Goal: Information Seeking & Learning: Learn about a topic

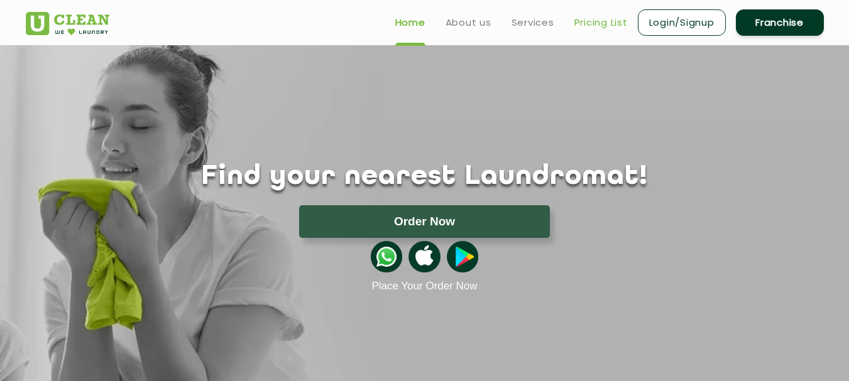
click at [594, 30] on link "Pricing List" at bounding box center [600, 22] width 53 height 15
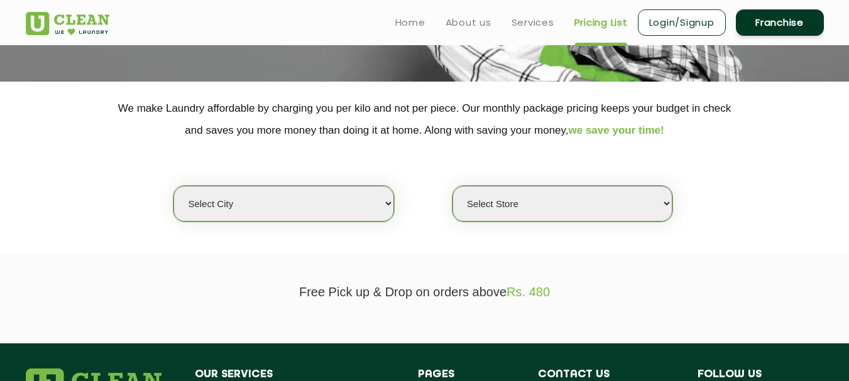
scroll to position [146, 0]
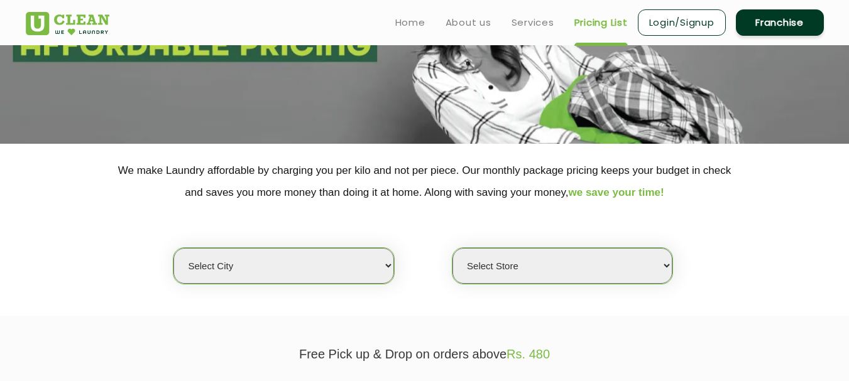
click at [304, 258] on select "Select city [GEOGRAPHIC_DATA] [GEOGRAPHIC_DATA] [GEOGRAPHIC_DATA] [GEOGRAPHIC_D…" at bounding box center [283, 266] width 220 height 36
select select "1"
click at [173, 248] on select "Select city [GEOGRAPHIC_DATA] [GEOGRAPHIC_DATA] [GEOGRAPHIC_DATA] [GEOGRAPHIC_D…" at bounding box center [283, 266] width 220 height 36
click at [511, 266] on select "Select Store [GEOGRAPHIC_DATA] [GEOGRAPHIC_DATA] 2 [GEOGRAPHIC_DATA] [PERSON_NA…" at bounding box center [562, 266] width 220 height 36
select select "2"
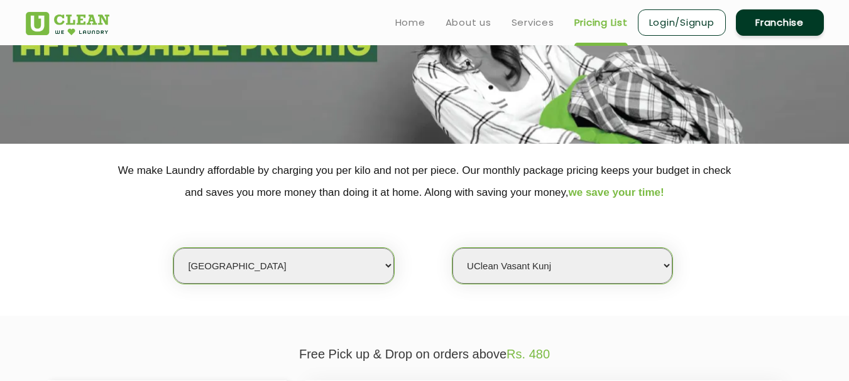
click at [452, 248] on select "Select Store [GEOGRAPHIC_DATA] [GEOGRAPHIC_DATA] 2 [GEOGRAPHIC_DATA] [PERSON_NA…" at bounding box center [562, 266] width 220 height 36
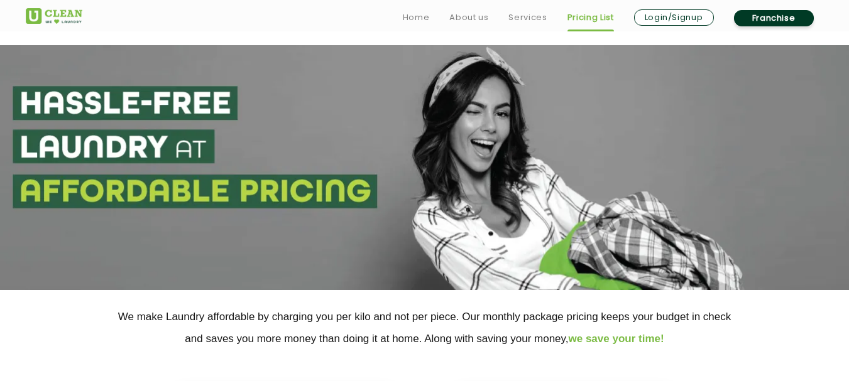
scroll to position [293, 0]
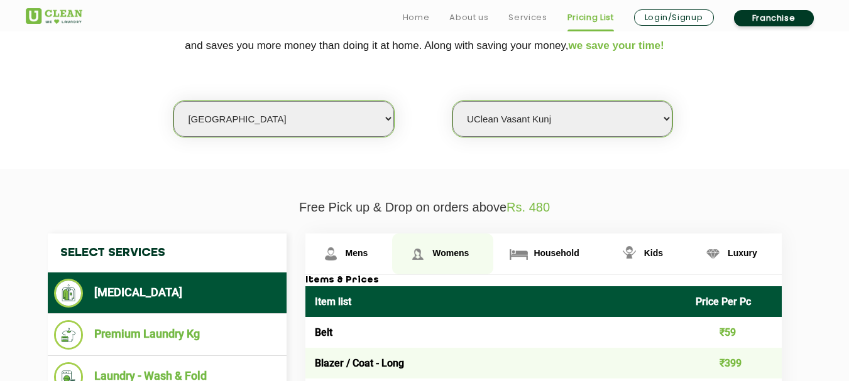
click at [454, 256] on span "Womens" at bounding box center [450, 253] width 36 height 10
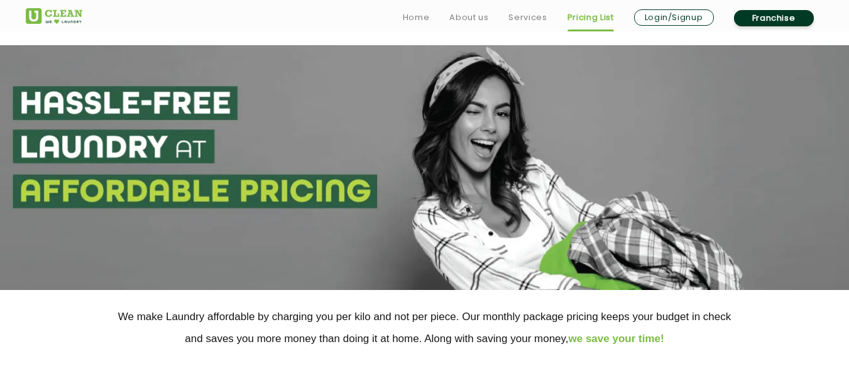
scroll to position [440, 0]
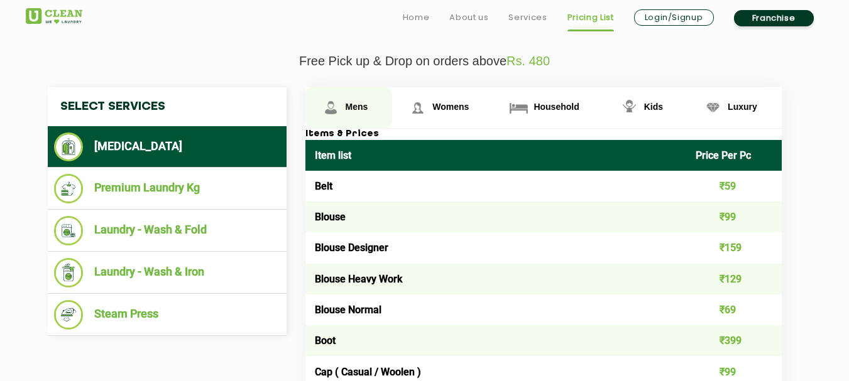
click at [344, 107] on link "Mens" at bounding box center [348, 107] width 87 height 41
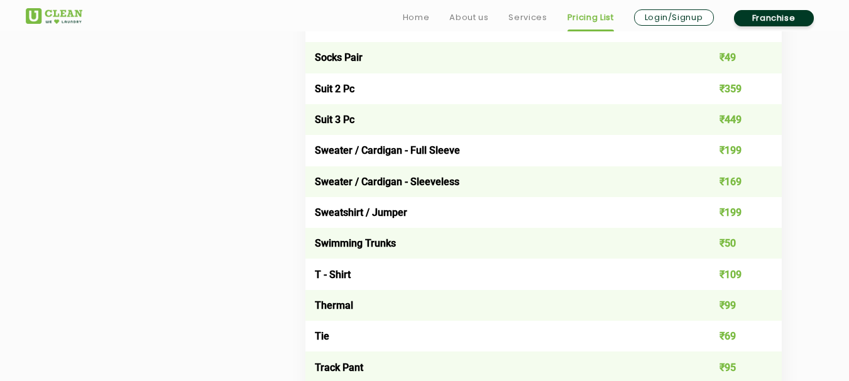
scroll to position [2053, 0]
